Goal: Check status

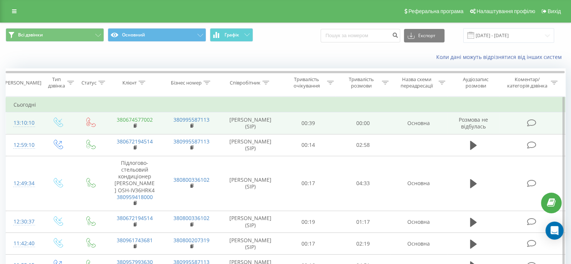
click at [145, 117] on link "380674577002" at bounding box center [135, 119] width 36 height 7
